Goal: Communication & Community: Participate in discussion

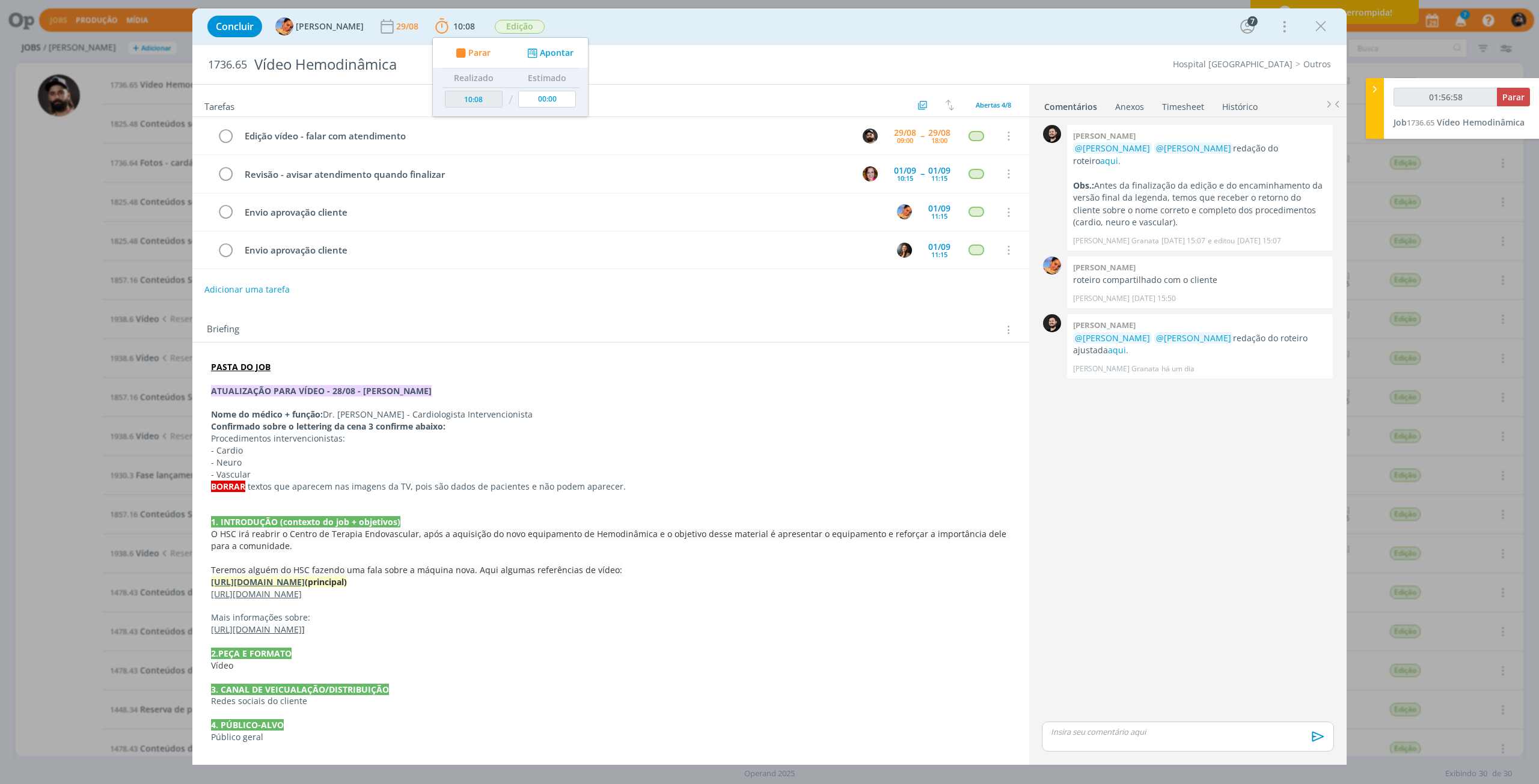
click at [257, 365] on strong "PASTA DO JOB" at bounding box center [240, 367] width 60 height 11
click at [272, 387] on link "[URL][DOMAIN_NAME]" at bounding box center [289, 389] width 90 height 16
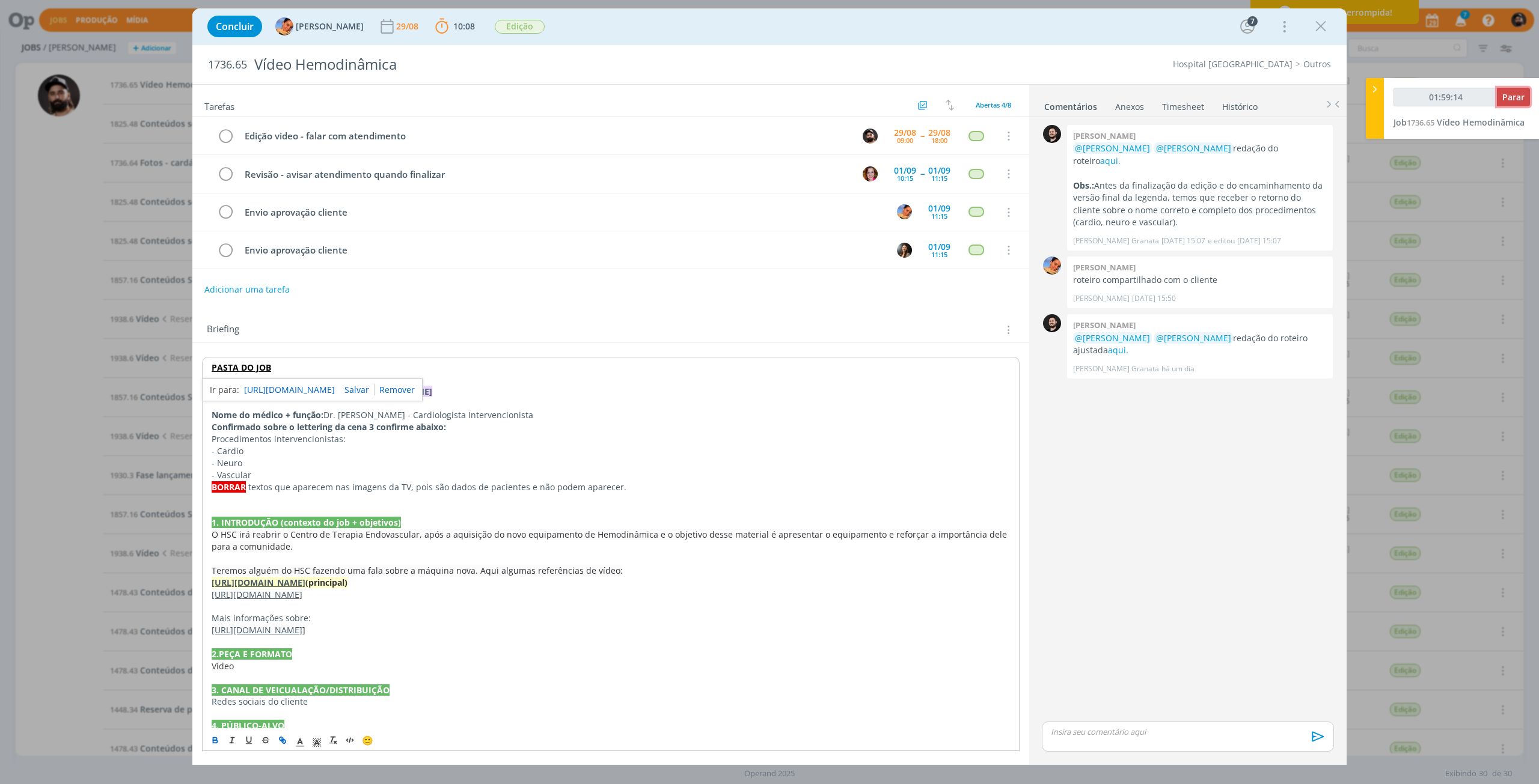
drag, startPoint x: 1507, startPoint y: 102, endPoint x: 1471, endPoint y: 139, distance: 51.6
click at [1507, 102] on span "Parar" at bounding box center [1513, 96] width 23 height 11
type input "02:00:00"
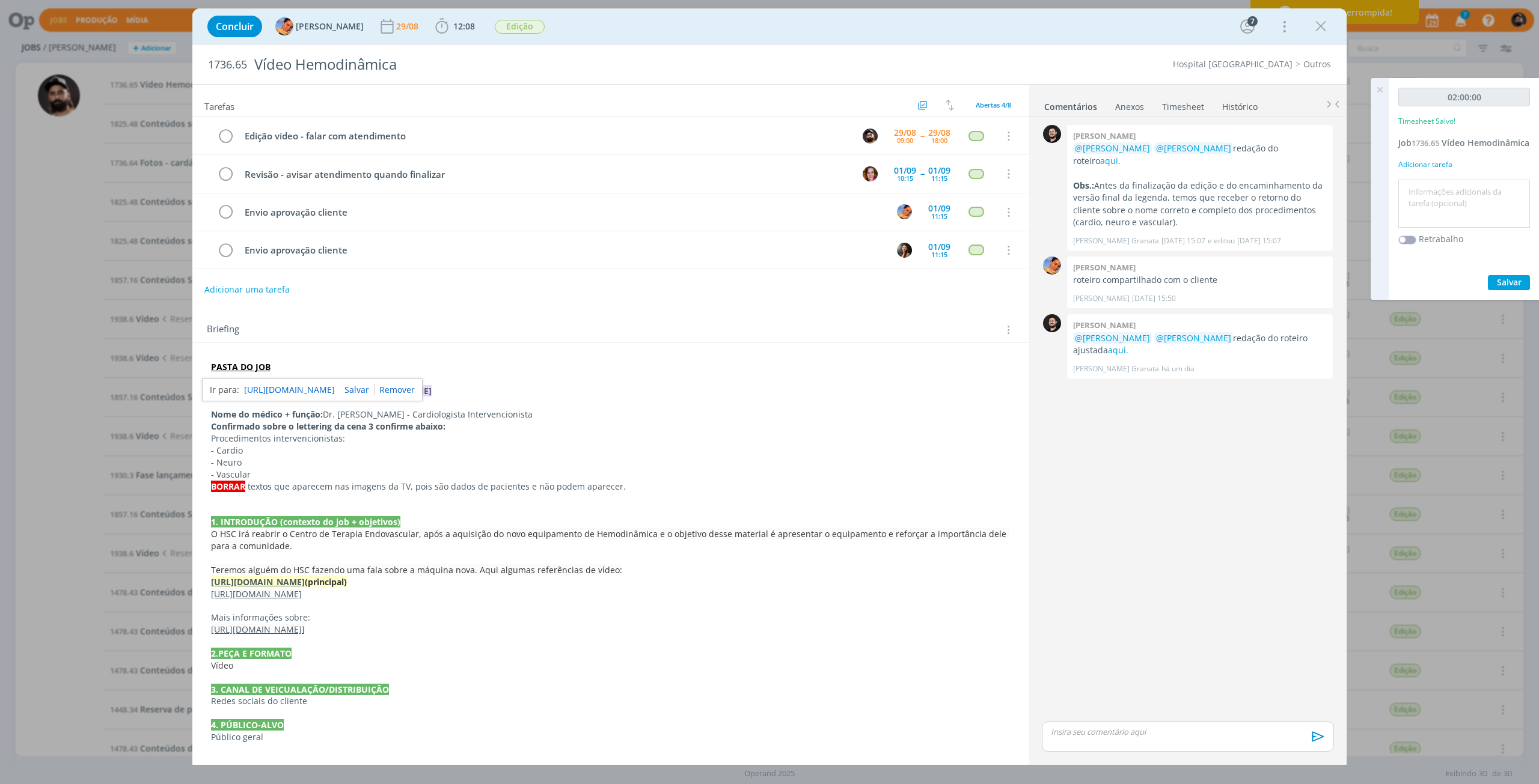
click at [1448, 221] on textarea at bounding box center [1464, 204] width 126 height 43
type textarea "edição"
click at [1518, 288] on span "Salvar" at bounding box center [1509, 282] width 25 height 11
click at [1138, 736] on p "dialog" at bounding box center [1188, 732] width 273 height 11
click at [1275, 709] on p "﻿ @ [PERSON_NAME] ﻿ ﻿ @ [PERSON_NAME] ﻿ ﻿ @ [PERSON_NAME] ﻿ vídeo aqui." at bounding box center [1188, 709] width 273 height 11
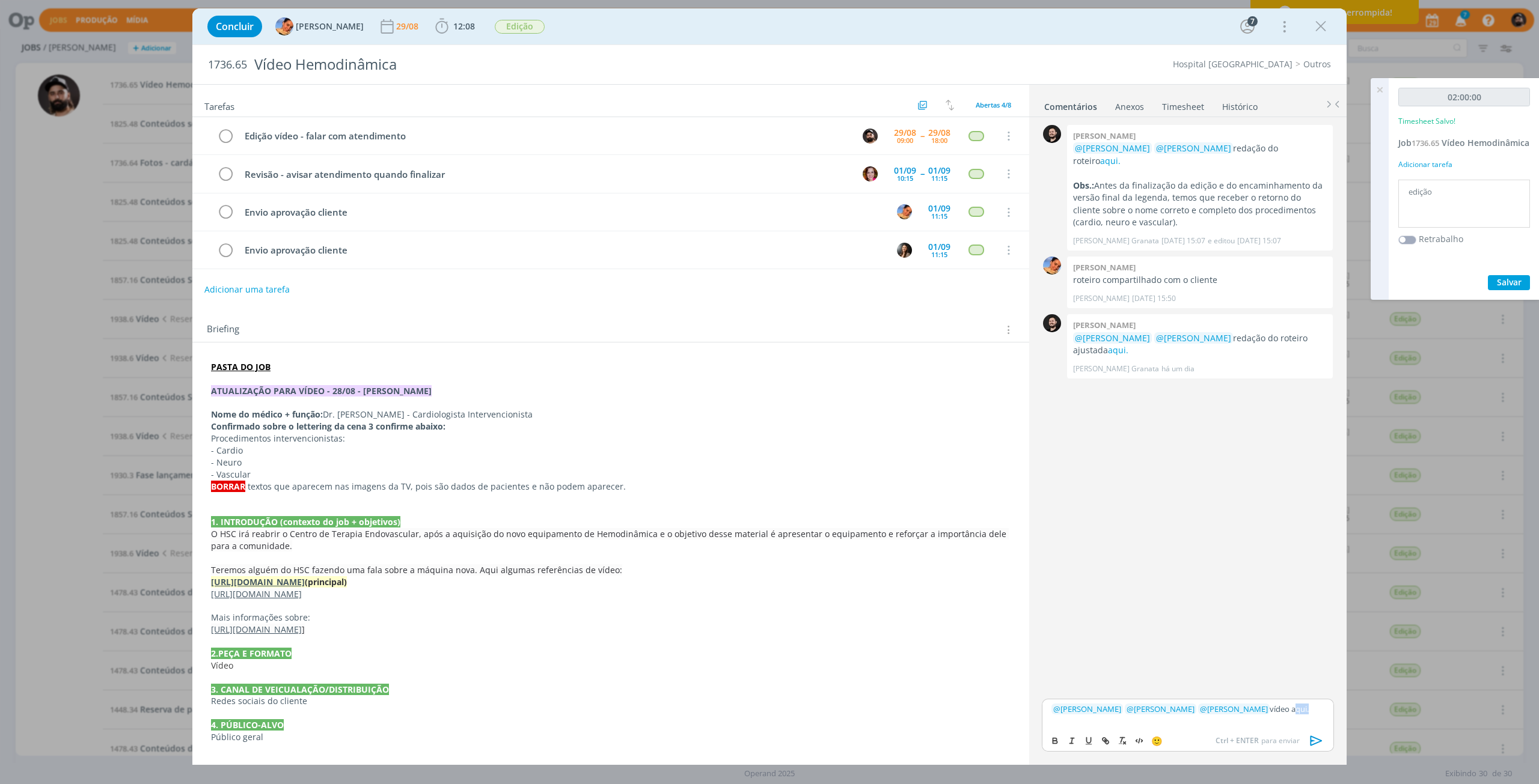
click at [1275, 709] on p "﻿ @ [PERSON_NAME] ﻿ ﻿ @ [PERSON_NAME] ﻿ ﻿ @ [PERSON_NAME] ﻿ vídeo aqui." at bounding box center [1188, 709] width 273 height 11
click at [1054, 739] on icon "dialog" at bounding box center [1055, 740] width 10 height 10
click at [1103, 744] on icon "dialog" at bounding box center [1105, 740] width 10 height 10
paste input "[URL][DOMAIN_NAME]"
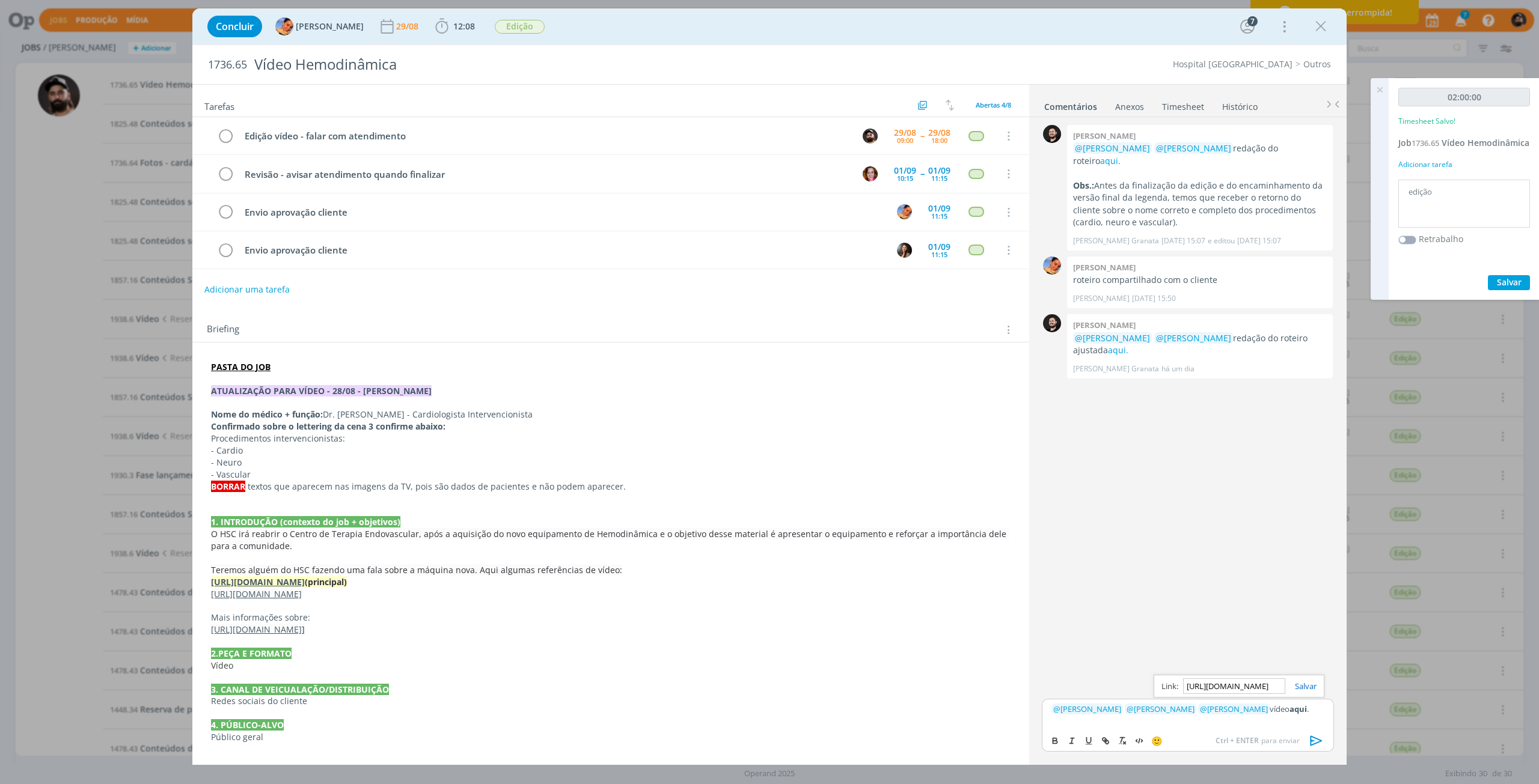
click at [1288, 700] on div "﻿ @ [PERSON_NAME] ﻿ ﻿ @ [PERSON_NAME] ﻿ ﻿ @ [PERSON_NAME] ﻿ vídeo aqui ." at bounding box center [1188, 714] width 292 height 30
click at [1302, 696] on div "0 [PERSON_NAME] @[PERSON_NAME] @[PERSON_NAME] redação do roteiro aqui. Obs.: An…" at bounding box center [1187, 409] width 302 height 575
click at [1290, 731] on strong "aqui" at bounding box center [1298, 732] width 17 height 11
click at [0, 0] on div "🙂 Ctrl + ENTER para enviar" at bounding box center [0, 0] width 0 height 0
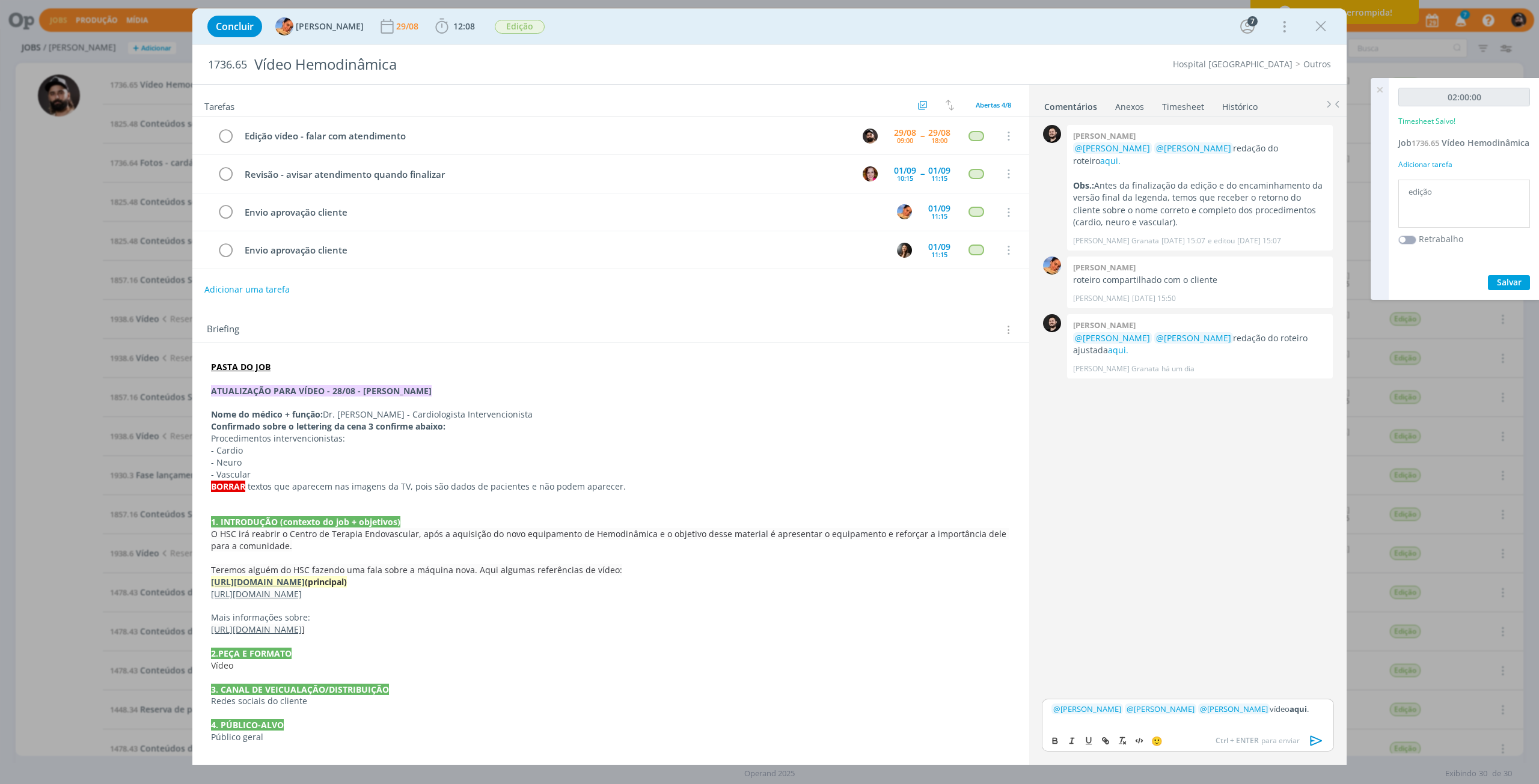
click at [1290, 712] on strong "aqui" at bounding box center [1298, 709] width 17 height 11
drag, startPoint x: 1055, startPoint y: 740, endPoint x: 1073, endPoint y: 742, distance: 18.1
click at [1056, 740] on icon "dialog" at bounding box center [1055, 740] width 10 height 10
click at [1058, 742] on icon "dialog" at bounding box center [1055, 740] width 10 height 10
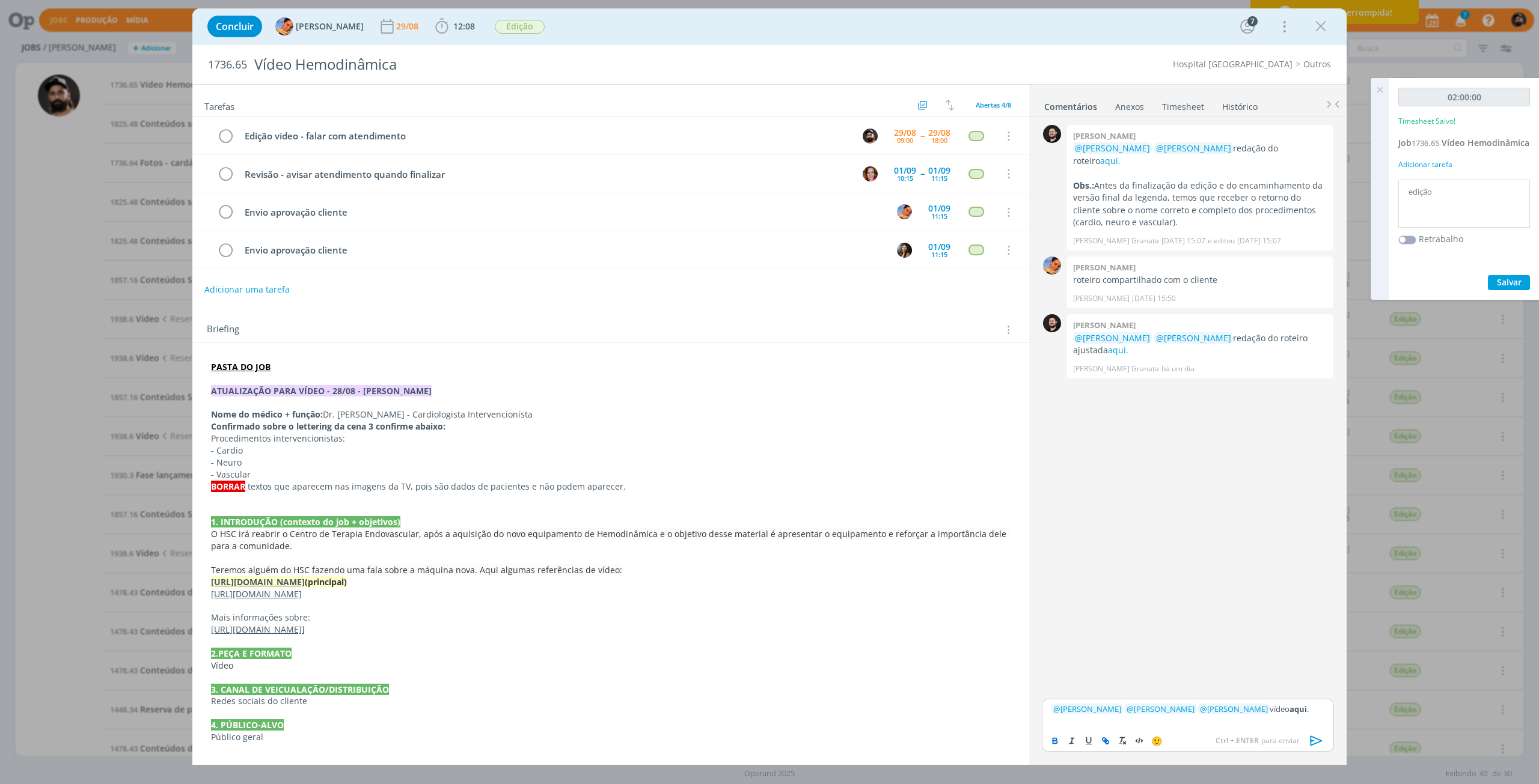
click at [1107, 743] on icon "dialog" at bounding box center [1105, 740] width 10 height 10
paste input "[URL][DOMAIN_NAME]"
type input "[URL][DOMAIN_NAME]"
click at [1324, 686] on link "dialog" at bounding box center [1309, 686] width 31 height 11
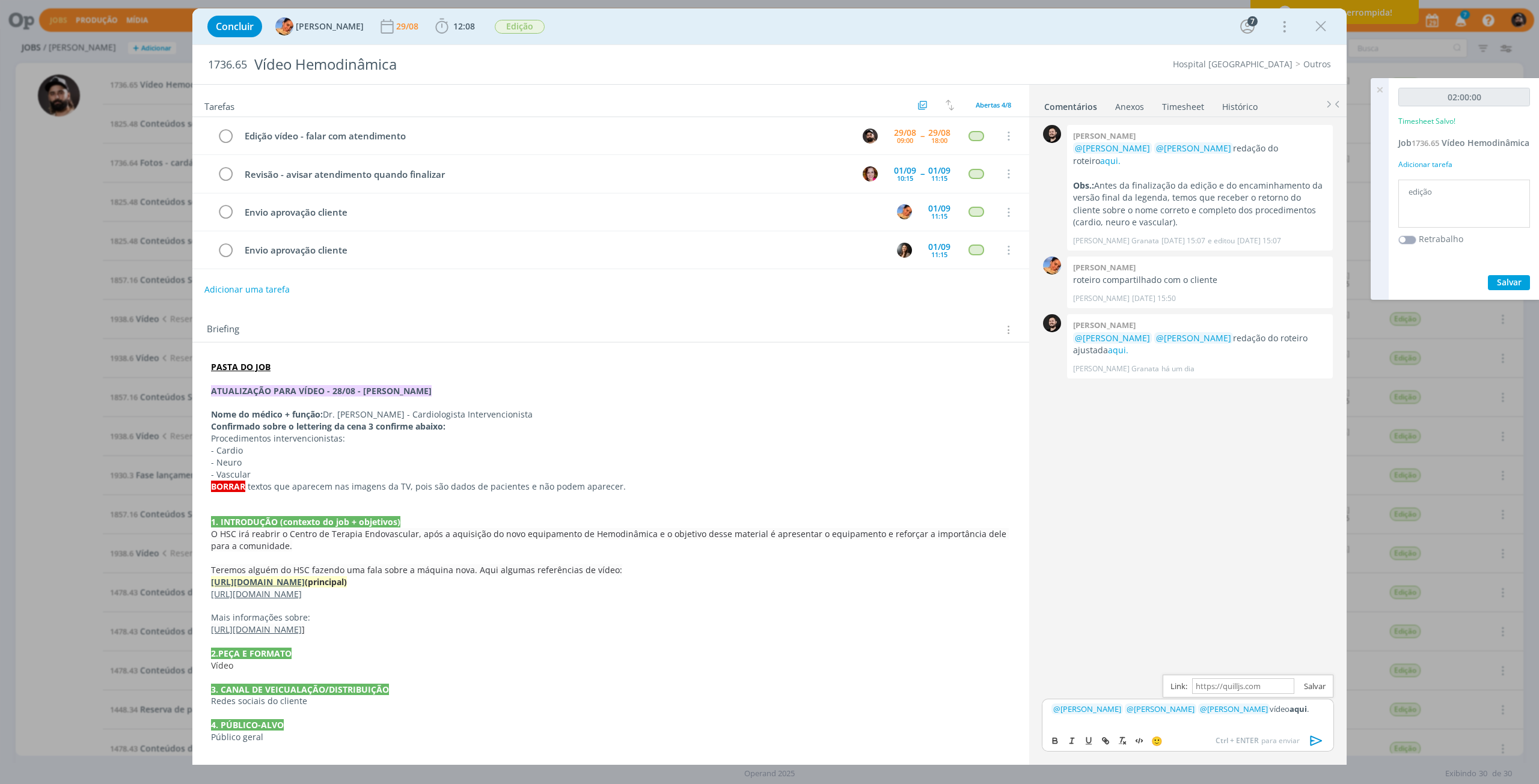
scroll to position [0, 0]
click at [1319, 732] on icon "dialog" at bounding box center [1317, 741] width 18 height 18
click at [1320, 740] on icon "dialog" at bounding box center [1317, 741] width 18 height 18
